Goal: Complete application form

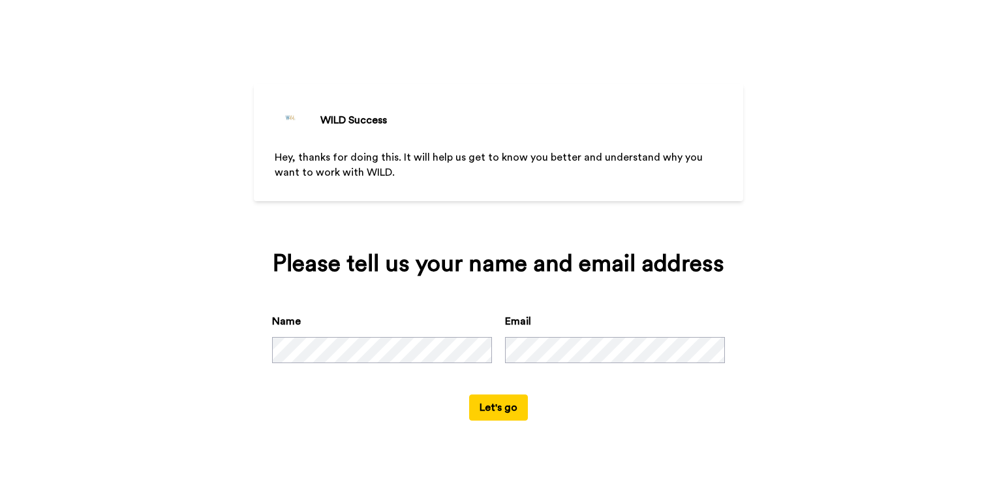
click at [488, 406] on button "Let's go" at bounding box center [498, 407] width 59 height 26
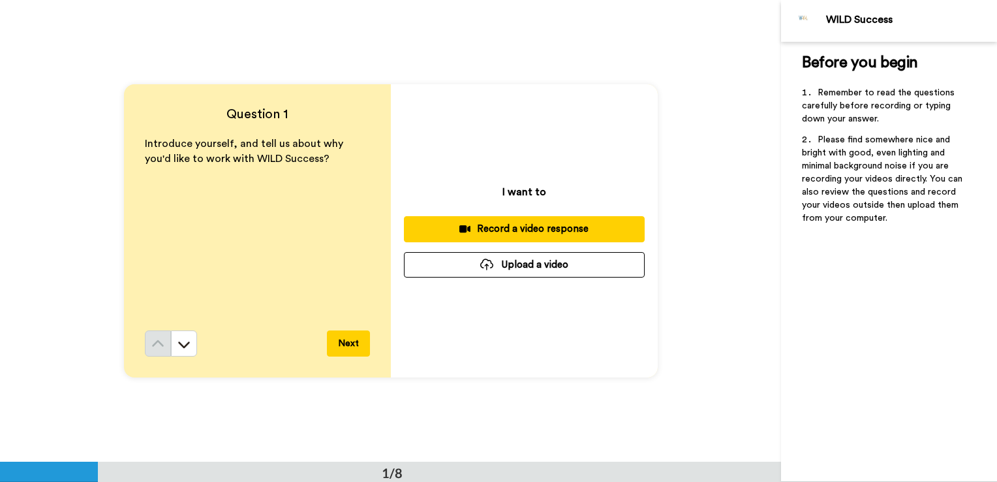
click at [513, 228] on div "Record a video response" at bounding box center [524, 229] width 220 height 14
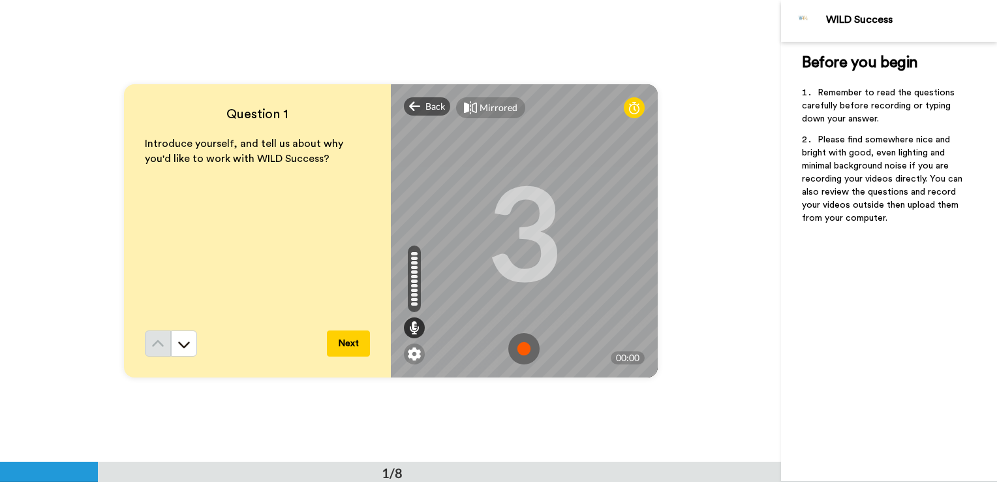
click at [356, 337] on button "Next" at bounding box center [348, 343] width 43 height 26
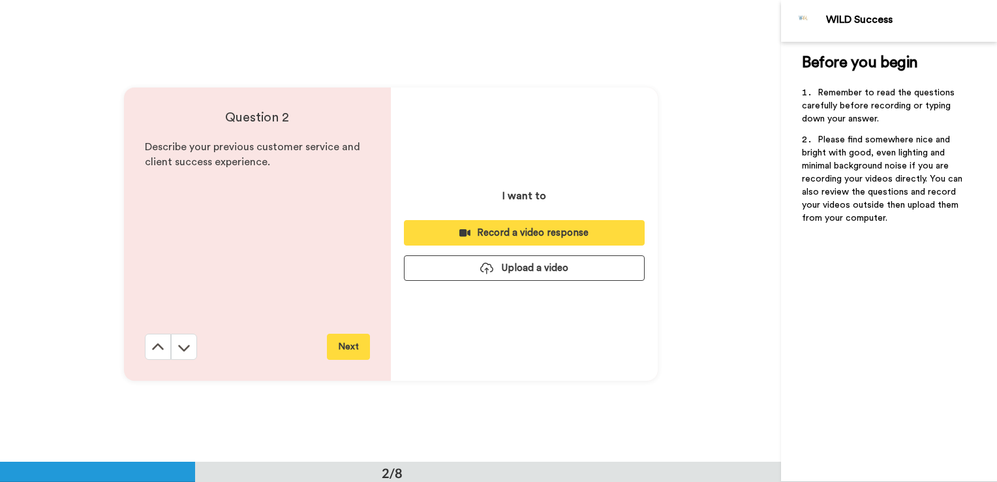
scroll to position [462, 0]
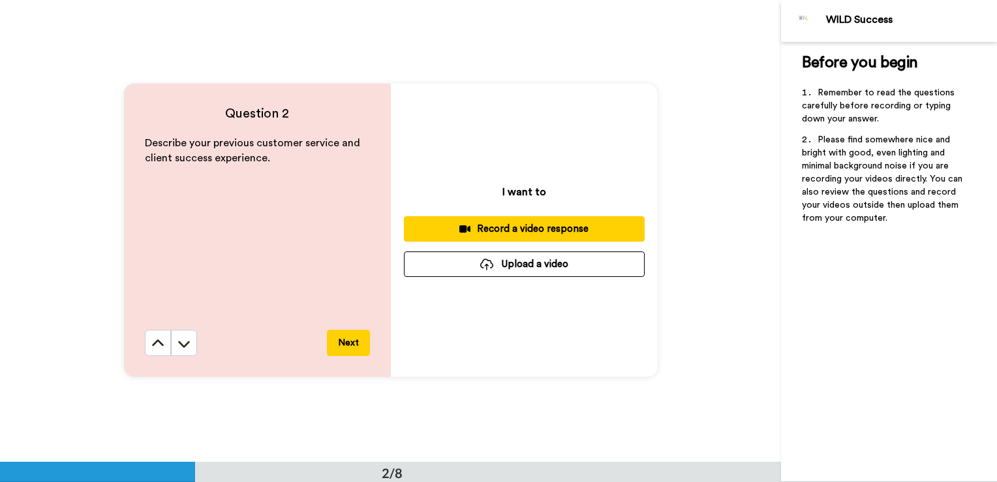
click at [510, 232] on div "Record a video response" at bounding box center [524, 229] width 220 height 14
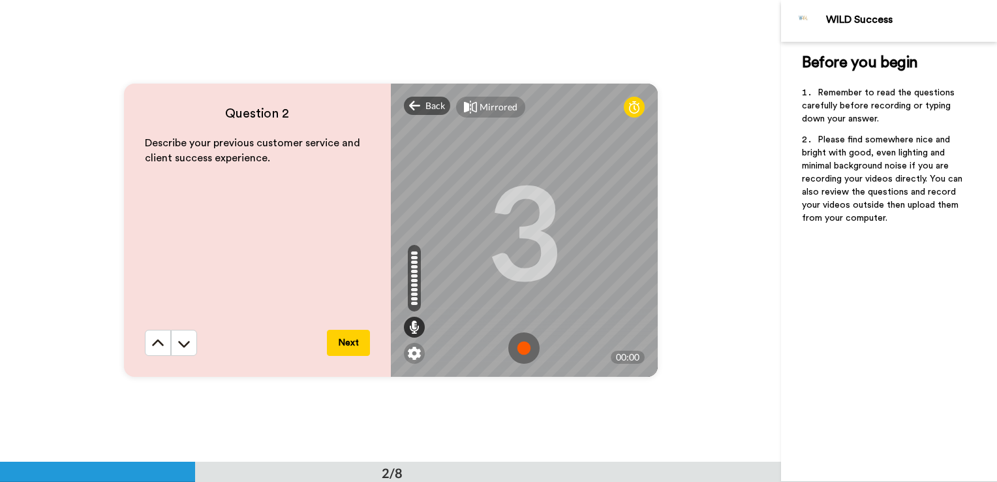
click at [358, 339] on button "Next" at bounding box center [348, 342] width 43 height 26
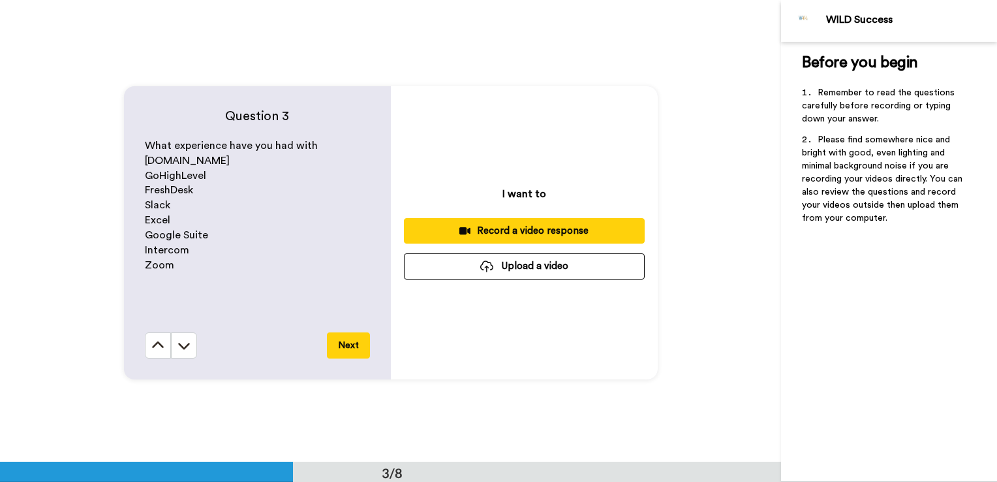
scroll to position [924, 0]
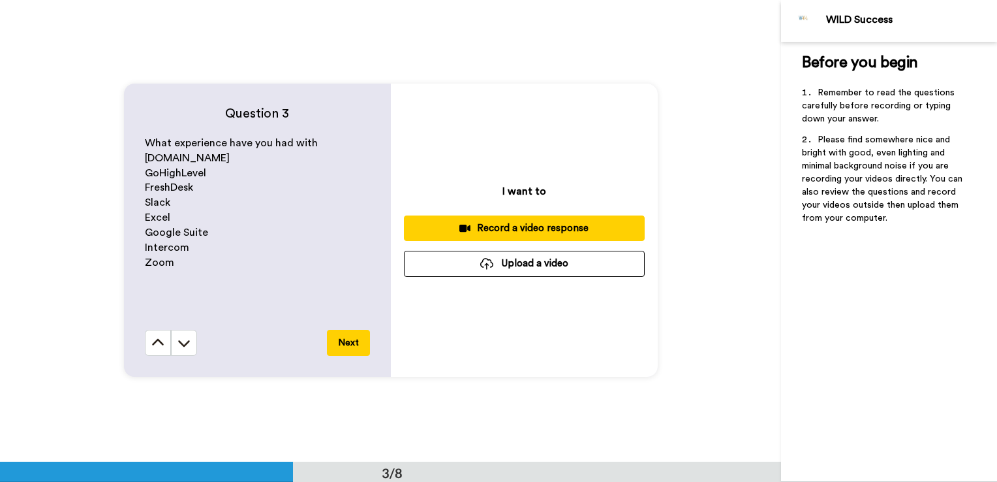
click at [506, 228] on div "Record a video response" at bounding box center [524, 228] width 220 height 14
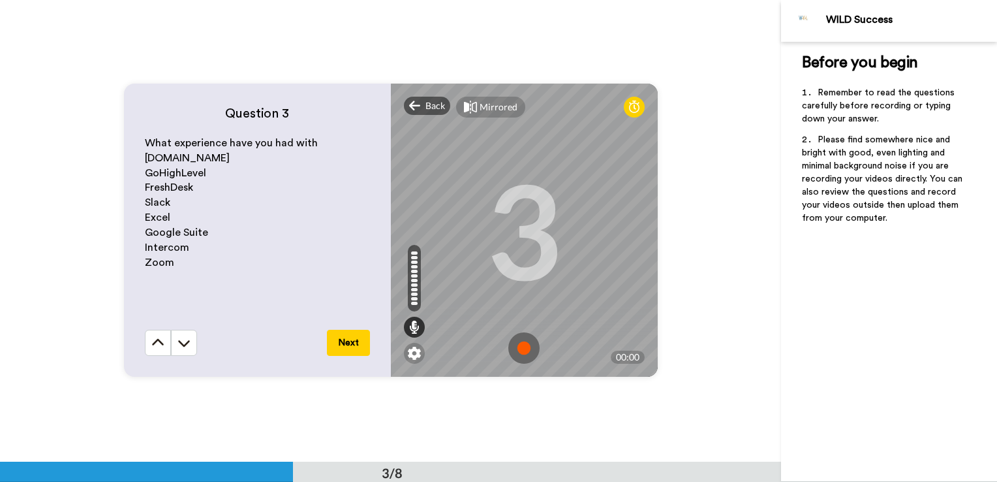
click at [339, 333] on button "Next" at bounding box center [348, 342] width 43 height 26
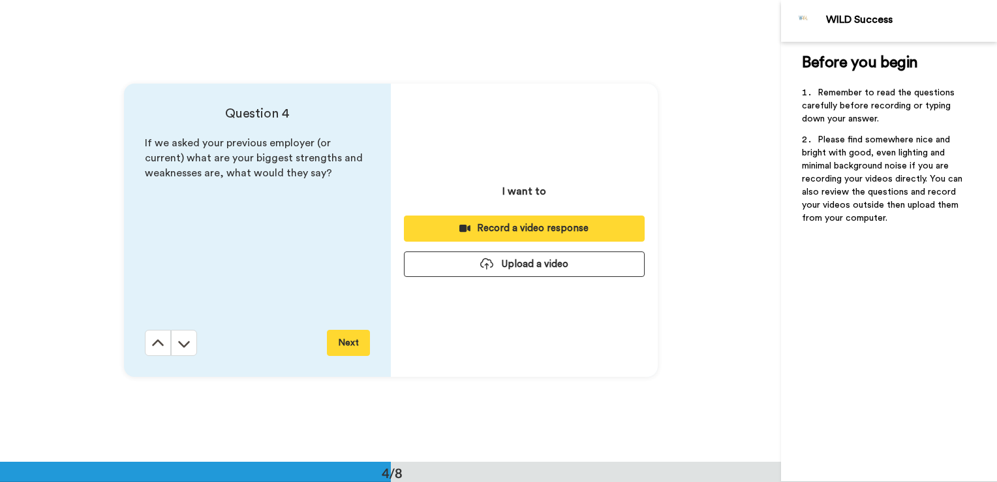
scroll to position [1386, 0]
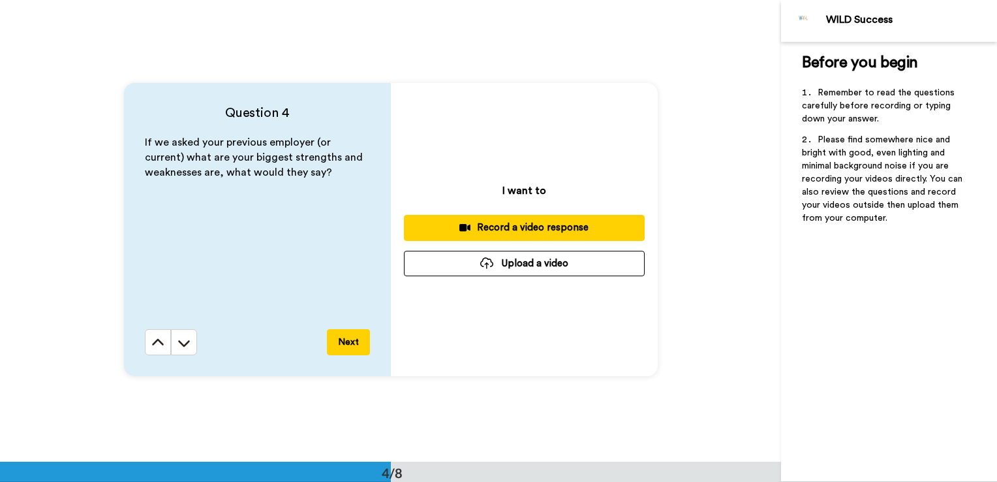
click at [509, 232] on div "Record a video response" at bounding box center [524, 228] width 220 height 14
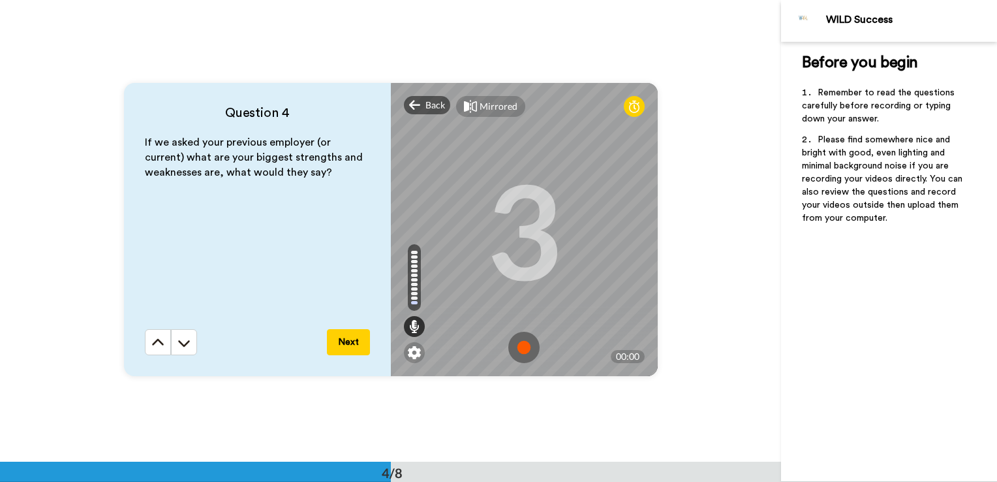
click at [358, 348] on button "Next" at bounding box center [348, 342] width 43 height 26
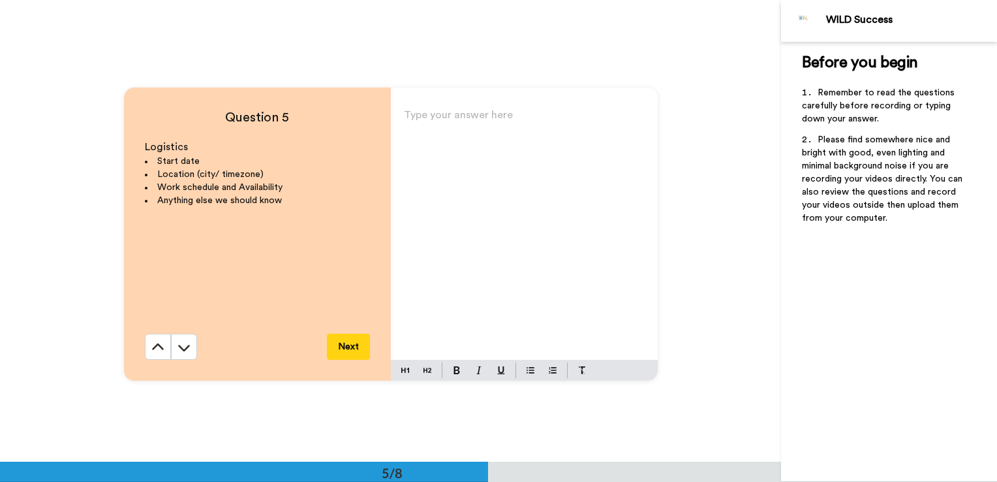
scroll to position [1847, 0]
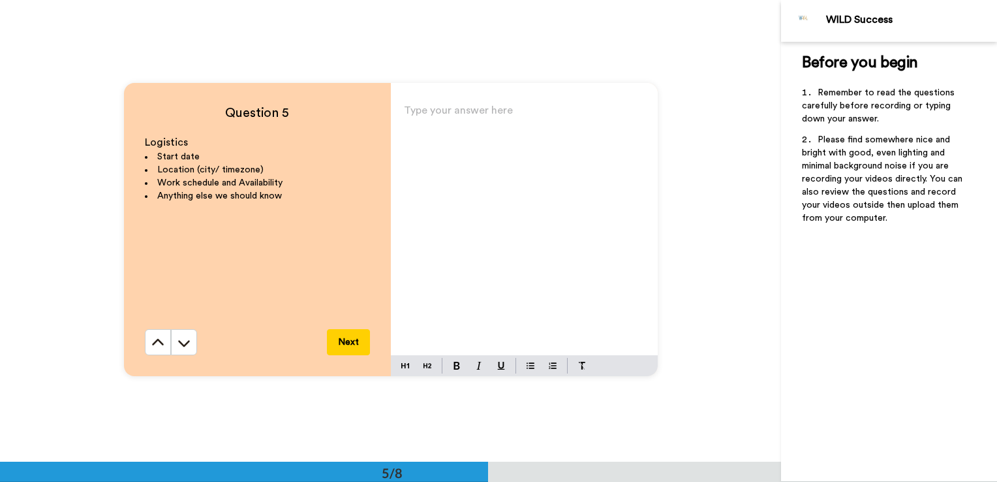
click at [452, 110] on p "Type your answer here ﻿" at bounding box center [524, 115] width 241 height 18
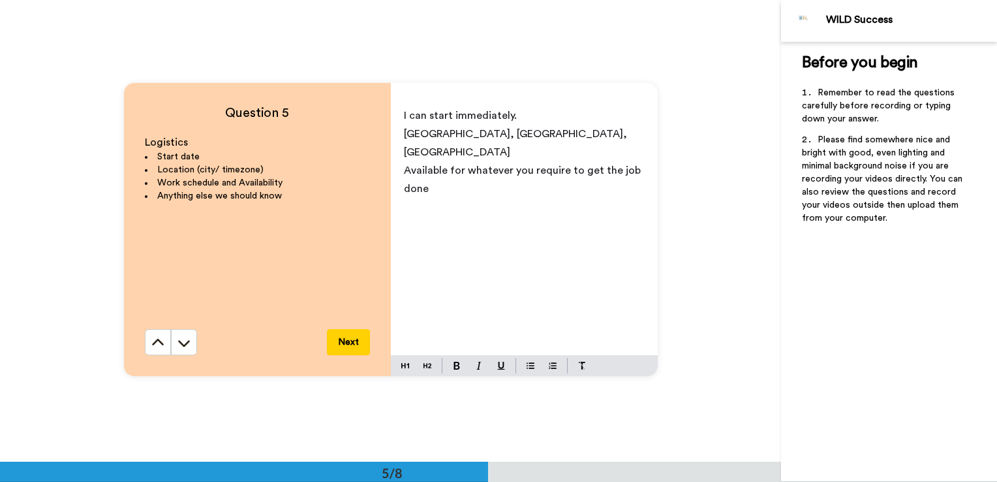
click at [524, 132] on p "[GEOGRAPHIC_DATA], [GEOGRAPHIC_DATA], [GEOGRAPHIC_DATA]" at bounding box center [524, 143] width 241 height 37
click at [457, 174] on p "Available for whatever you require to get the job done" at bounding box center [524, 179] width 241 height 37
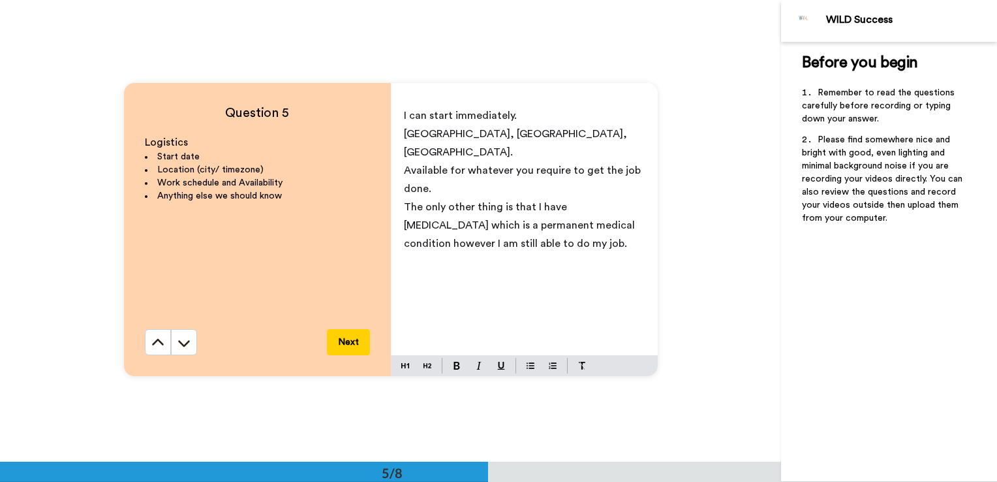
click at [346, 349] on button "Next" at bounding box center [348, 342] width 43 height 26
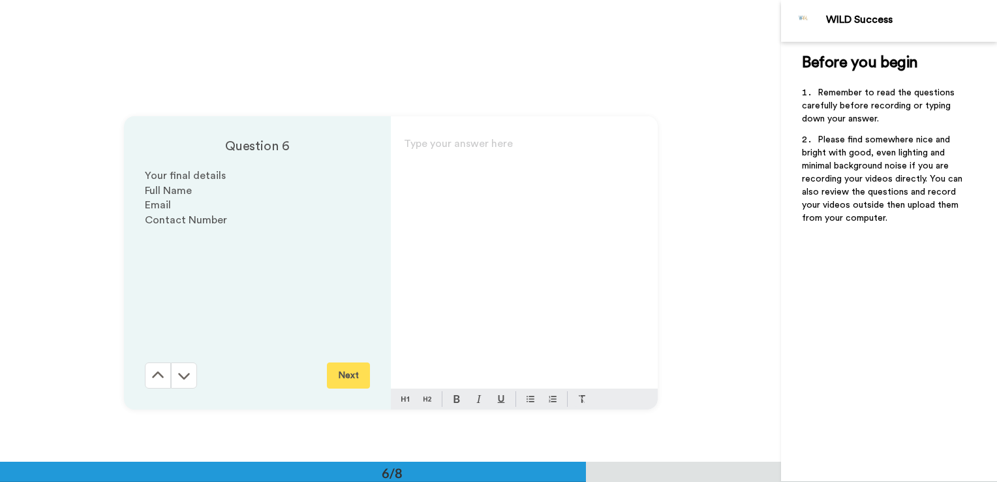
scroll to position [2309, 0]
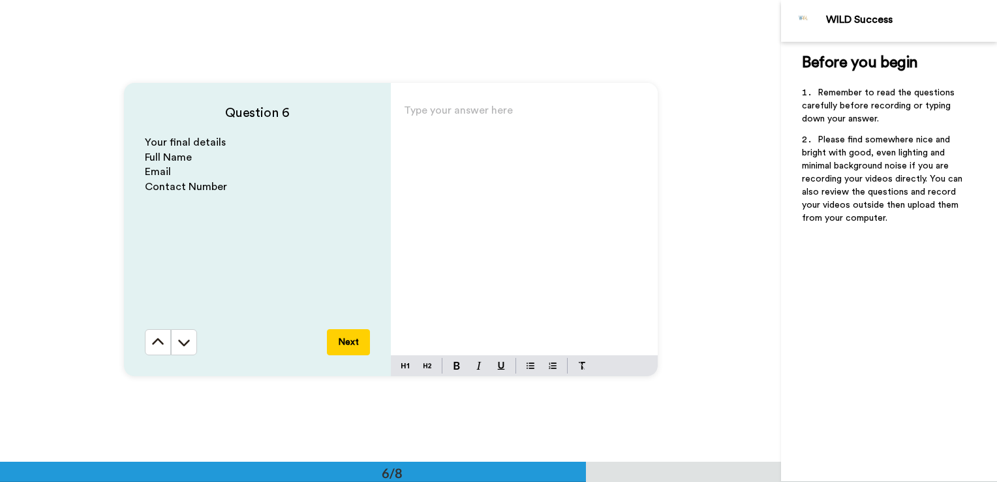
click at [440, 125] on p "Type your answer here ﻿" at bounding box center [524, 115] width 241 height 18
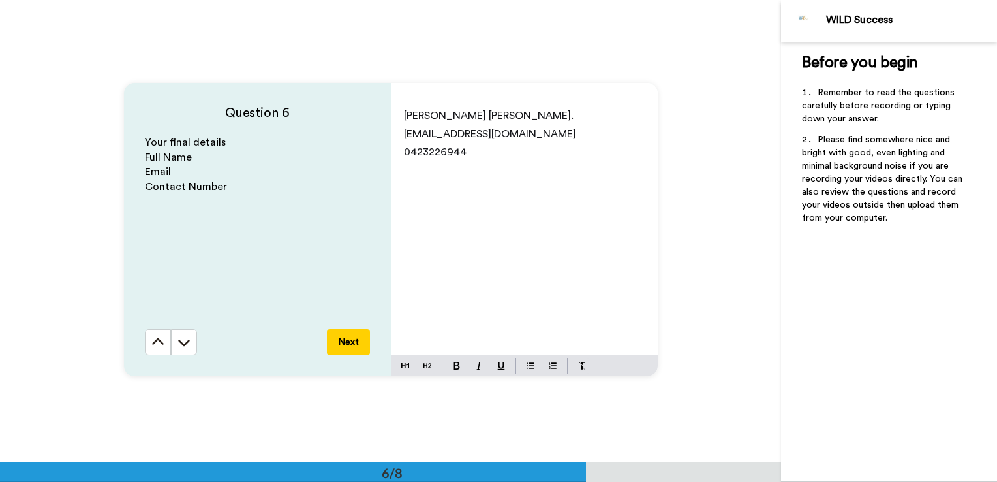
click at [531, 116] on p "[PERSON_NAME] [PERSON_NAME]." at bounding box center [524, 115] width 241 height 18
click at [428, 186] on p "﻿" at bounding box center [524, 188] width 241 height 18
click at [337, 343] on button "Next" at bounding box center [348, 342] width 43 height 26
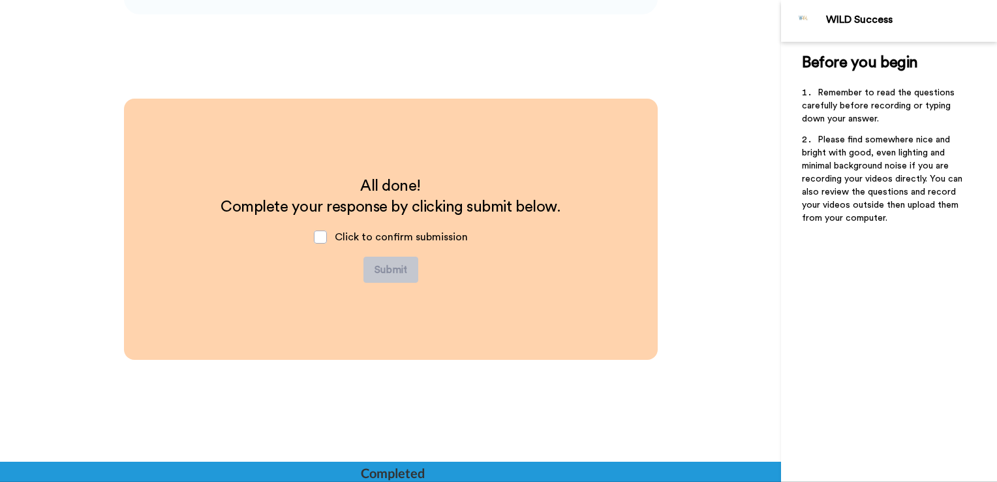
scroll to position [2936, 0]
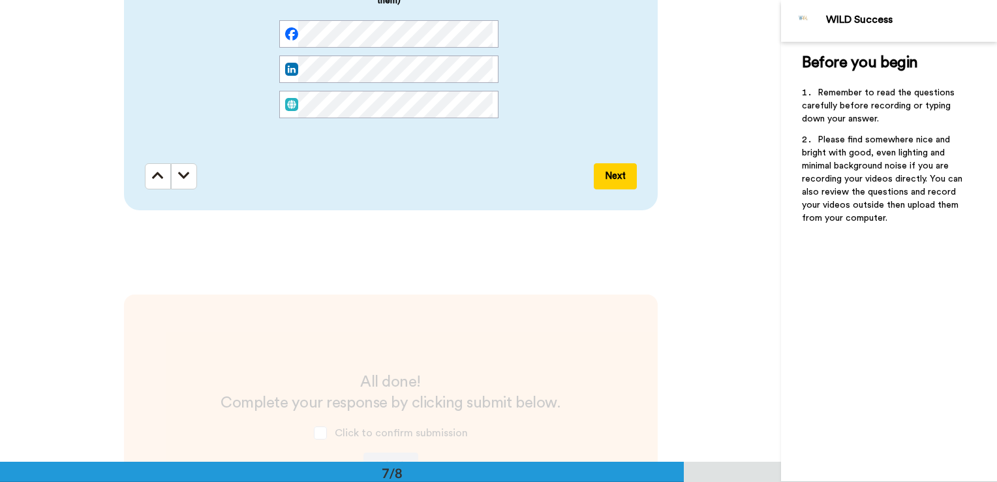
click at [605, 172] on button "Next" at bounding box center [615, 176] width 43 height 26
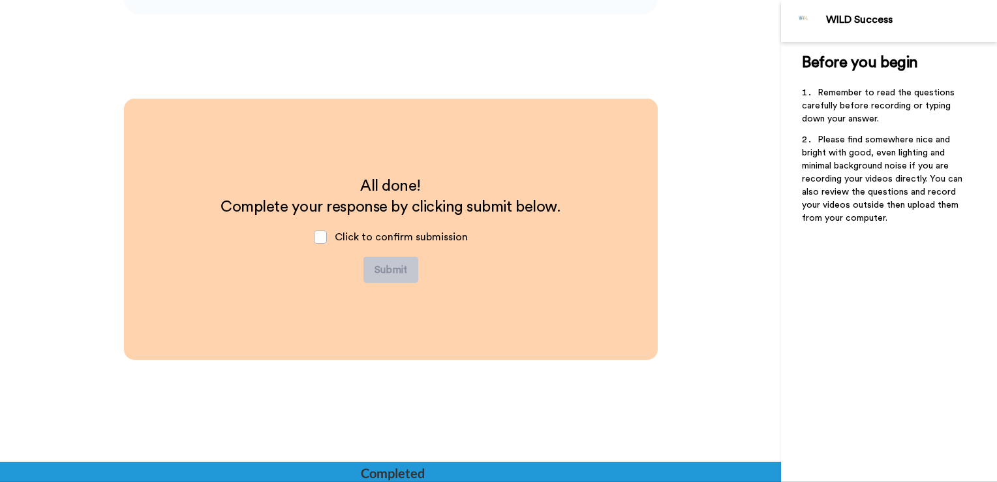
scroll to position [3132, 0]
click at [318, 239] on span at bounding box center [320, 236] width 13 height 13
click at [374, 267] on button "Submit" at bounding box center [390, 269] width 55 height 26
